Goal: Information Seeking & Learning: Learn about a topic

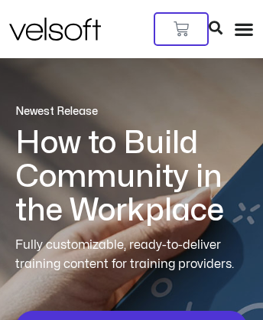
click at [223, 21] on icon at bounding box center [216, 28] width 14 height 14
